Goal: Information Seeking & Learning: Learn about a topic

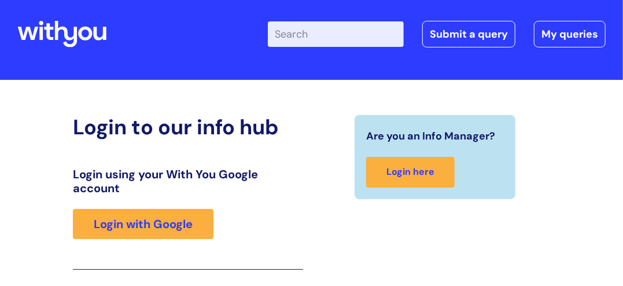
scroll to position [16, 0]
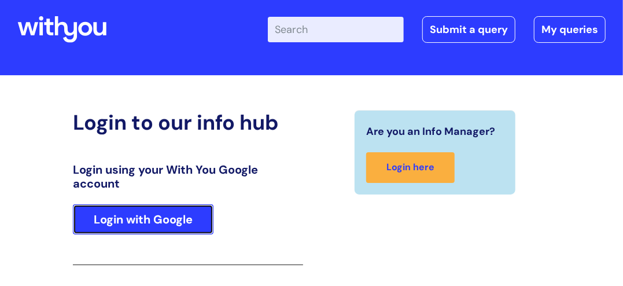
click at [155, 216] on link "Login with Google" at bounding box center [143, 219] width 141 height 30
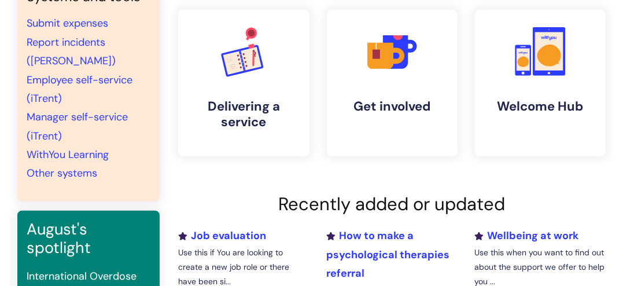
scroll to position [261, 0]
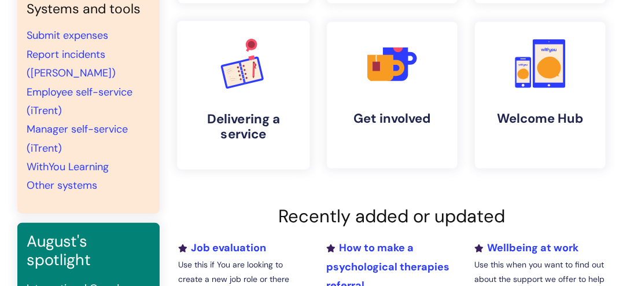
click at [245, 95] on link ".cls-1{font-family:DMSans-Bold, 'DM Sans';font-size:43.1802px;font-weight:700;}…" at bounding box center [244, 95] width 133 height 149
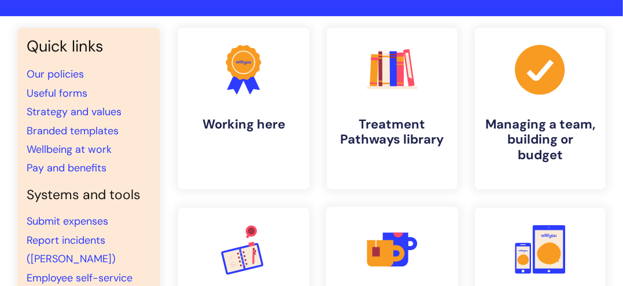
scroll to position [31, 0]
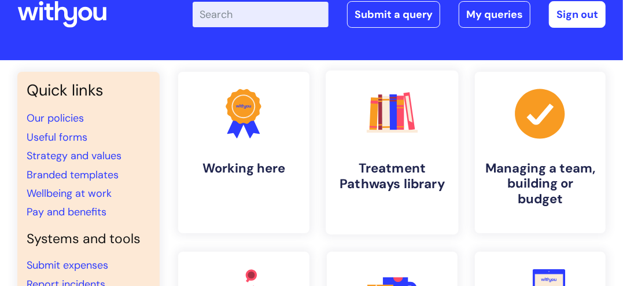
click at [396, 141] on icon ".cls-1{fill:#f89b22;}.cls-1,.cls-2,.cls-3,.cls-4,.cls-5,.cls-6,.cls-7{stroke-wi…" at bounding box center [391, 112] width 57 height 57
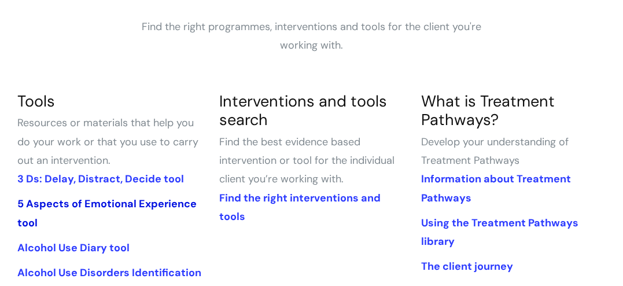
scroll to position [224, 0]
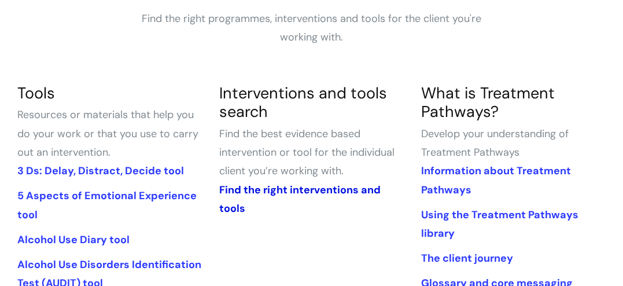
click at [260, 188] on link "Find the right interventions and tools" at bounding box center [299, 199] width 161 height 32
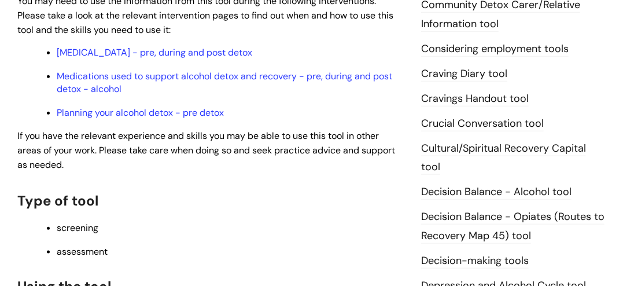
scroll to position [686, 0]
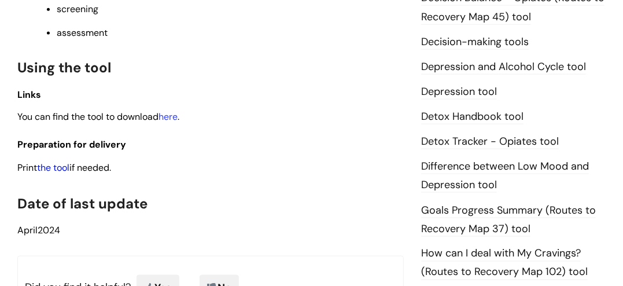
click at [60, 168] on link "the tool" at bounding box center [53, 167] width 32 height 12
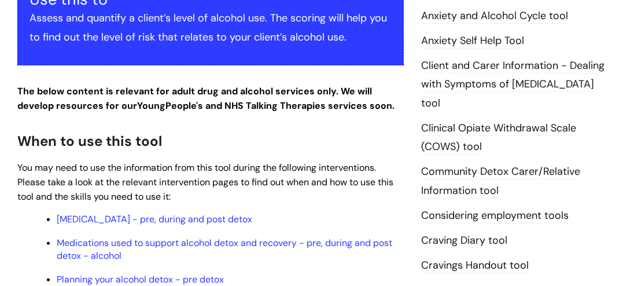
scroll to position [305, 0]
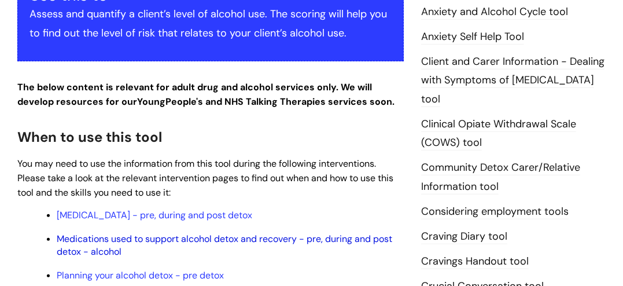
click at [191, 237] on link "Medications used to support alcohol detox and recovery - pre, during and post d…" at bounding box center [224, 244] width 335 height 25
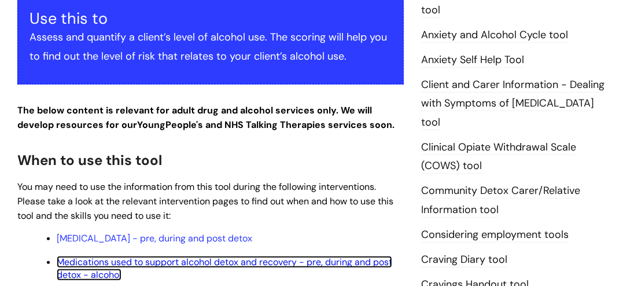
scroll to position [0, 0]
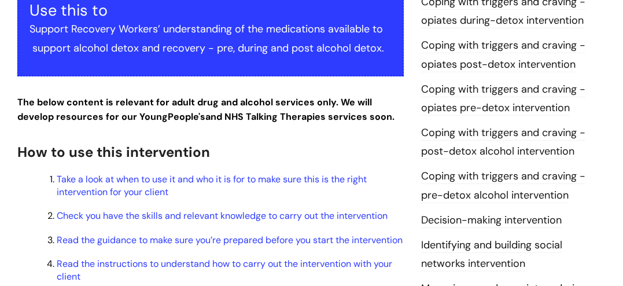
scroll to position [357, 0]
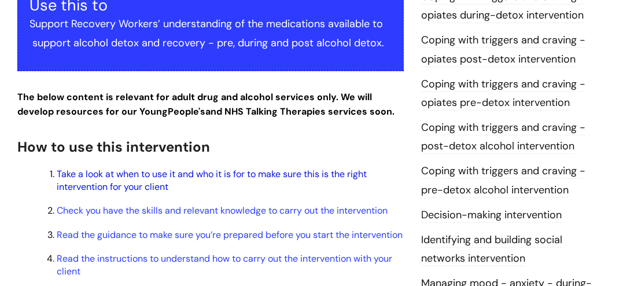
click at [211, 175] on link "Take a look at when to use it and who it is for to make sure this is the right …" at bounding box center [212, 180] width 310 height 25
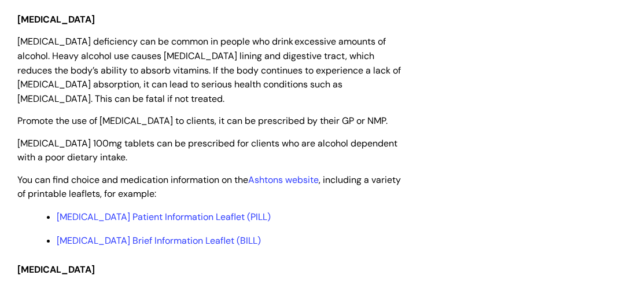
scroll to position [1870, 0]
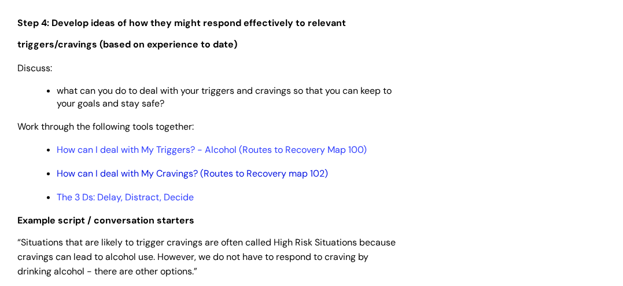
scroll to position [2292, 0]
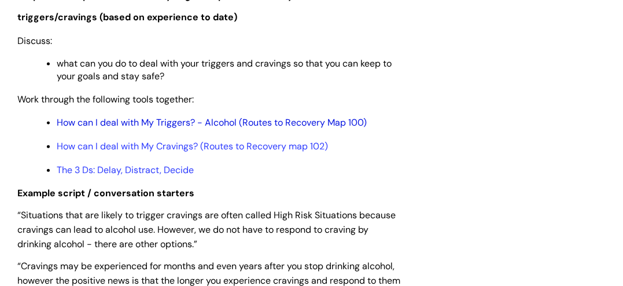
click at [180, 128] on link "How can I deal with My Triggers? - Alcohol (Routes to Recovery Map 100)" at bounding box center [212, 122] width 310 height 12
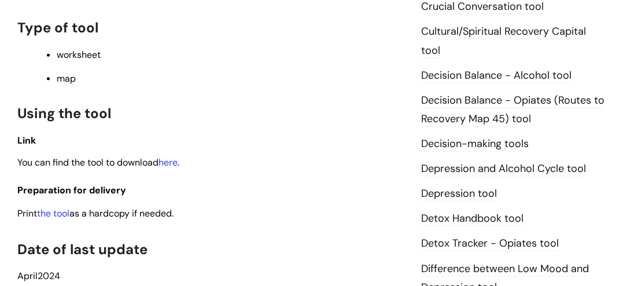
scroll to position [640, 0]
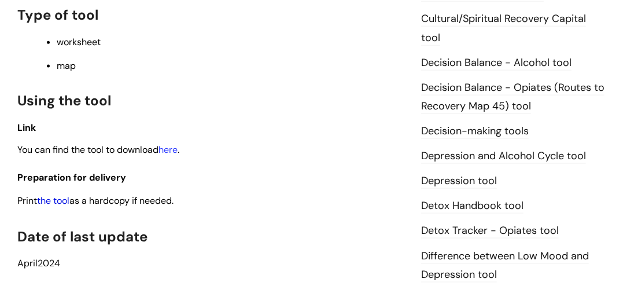
click at [57, 203] on link "the tool" at bounding box center [53, 200] width 32 height 12
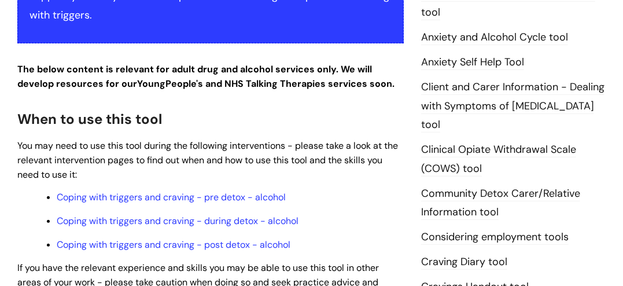
scroll to position [330, 0]
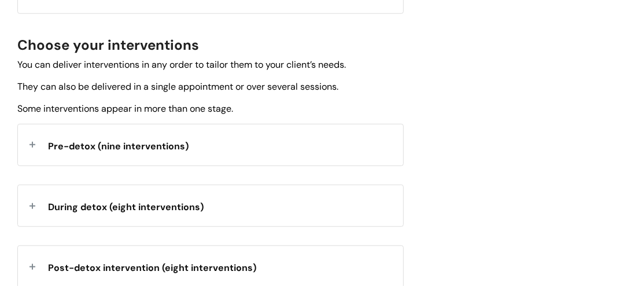
scroll to position [419, 0]
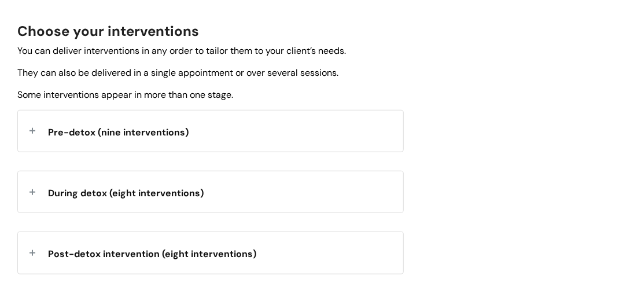
click at [149, 138] on span "Pre-detox (nine interventions)" at bounding box center [118, 132] width 141 height 12
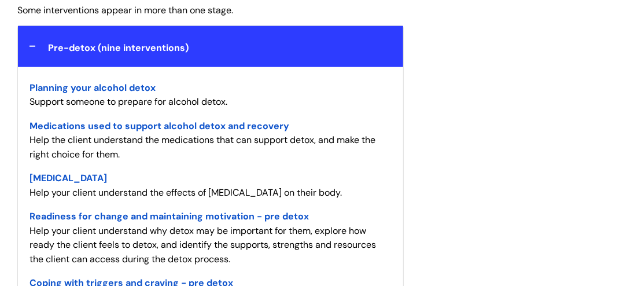
scroll to position [522, 0]
